Goal: Download file/media

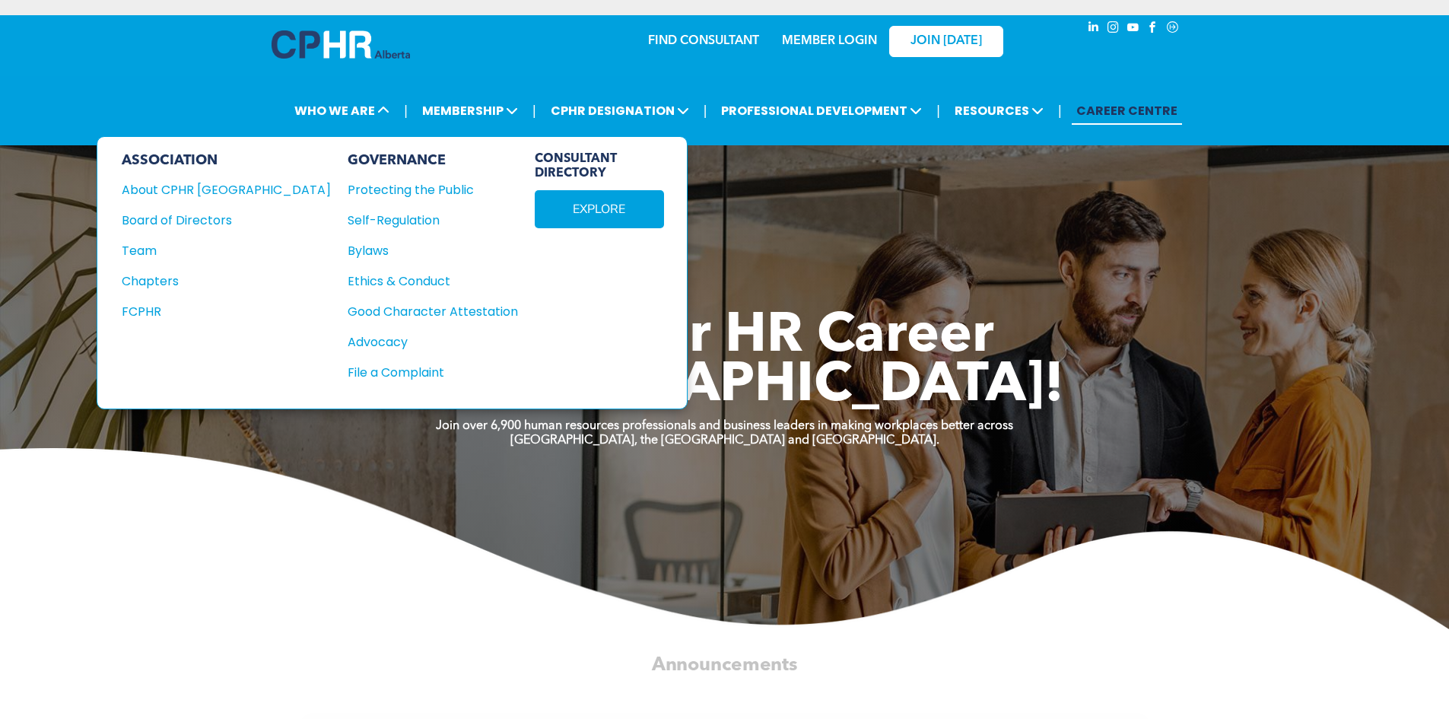
click at [348, 188] on div "Protecting the Public" at bounding box center [425, 189] width 154 height 19
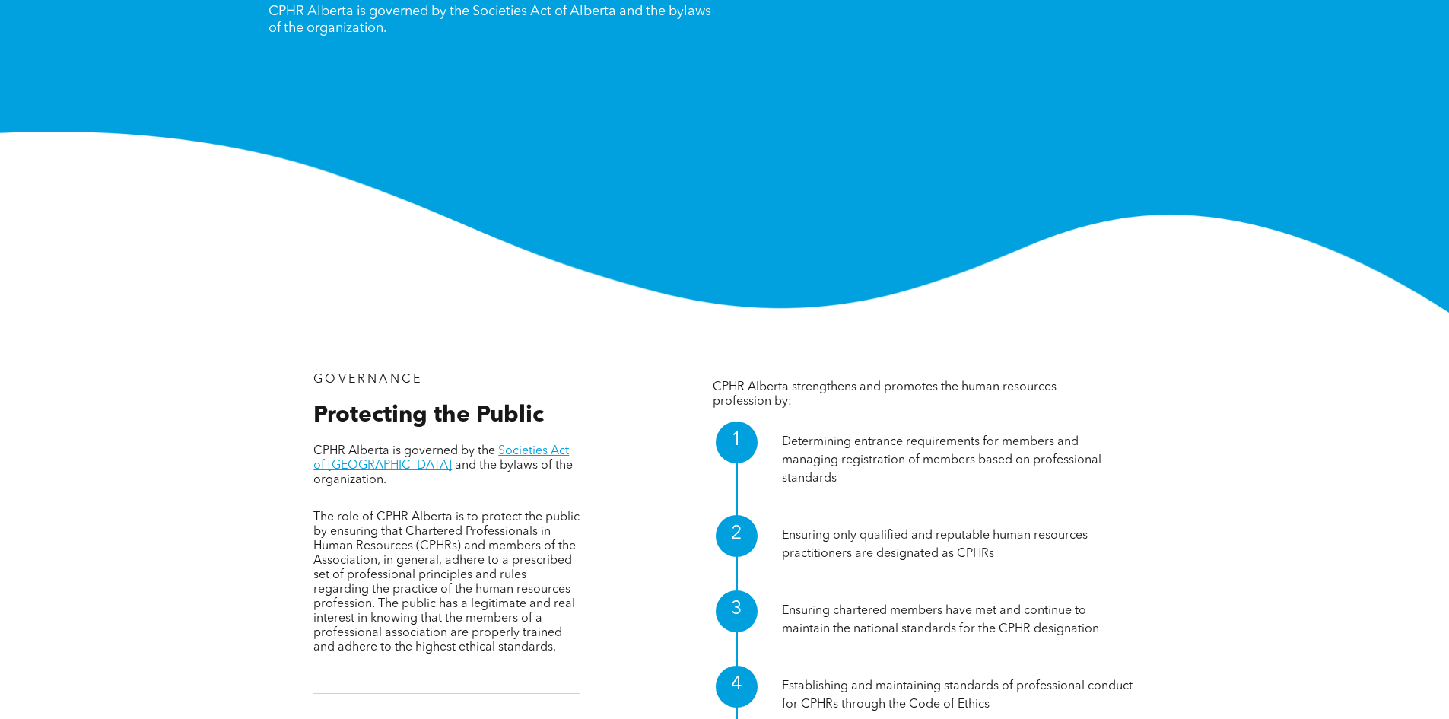
scroll to position [15, 0]
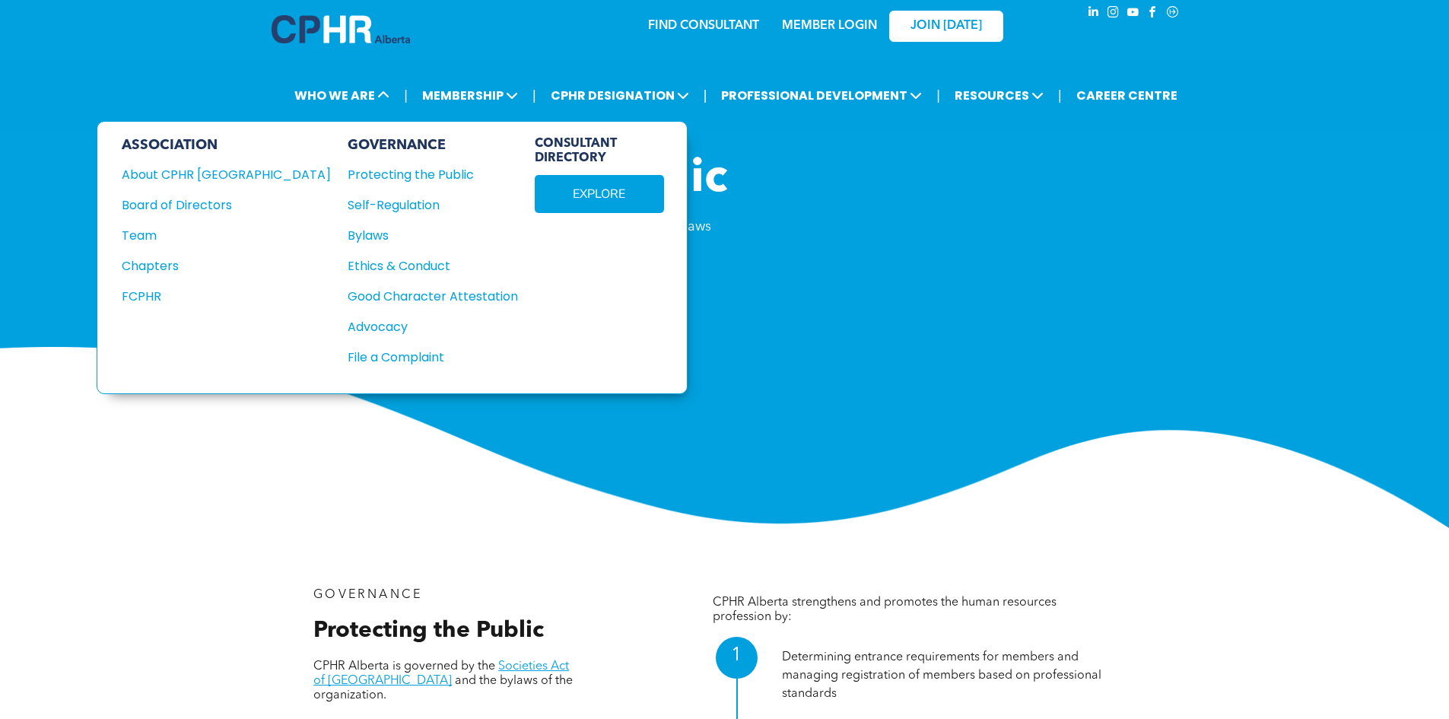
click at [348, 267] on div "Ethics & Conduct" at bounding box center [425, 265] width 154 height 19
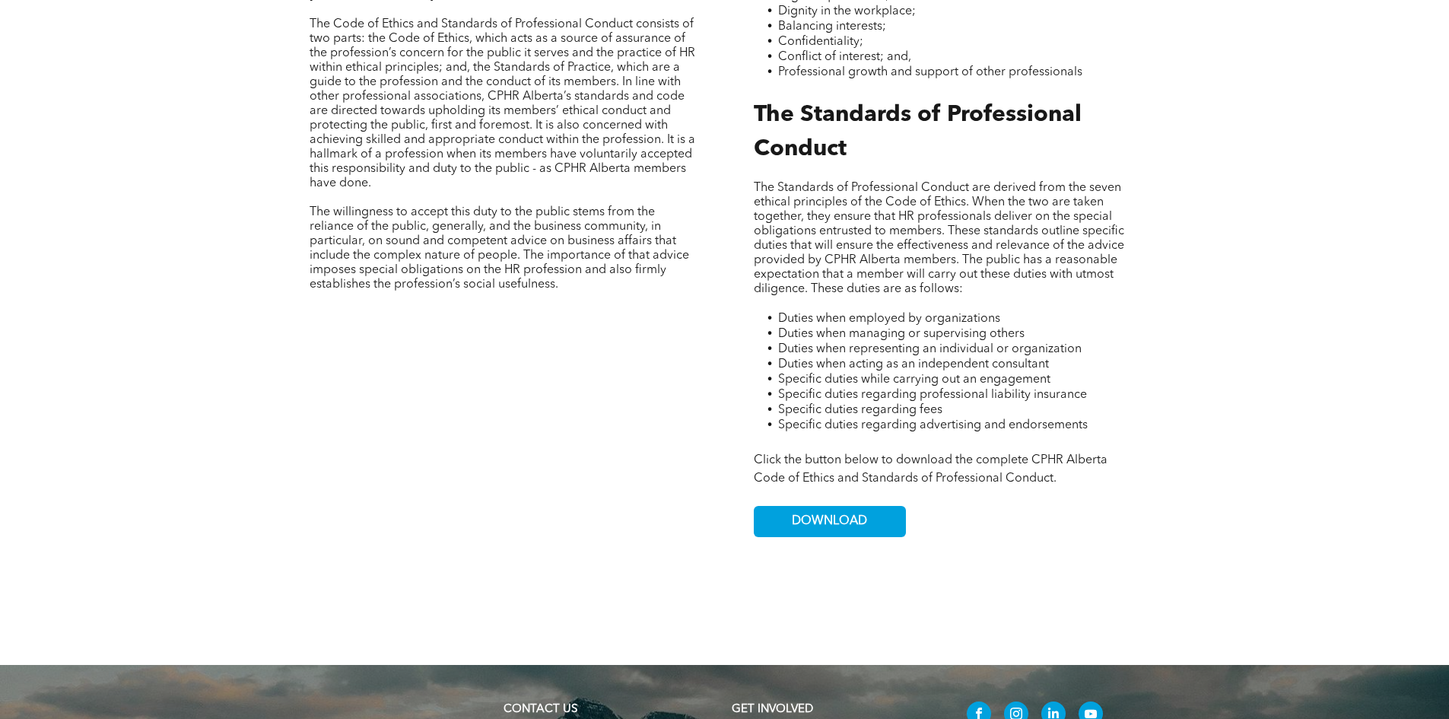
scroll to position [836, 0]
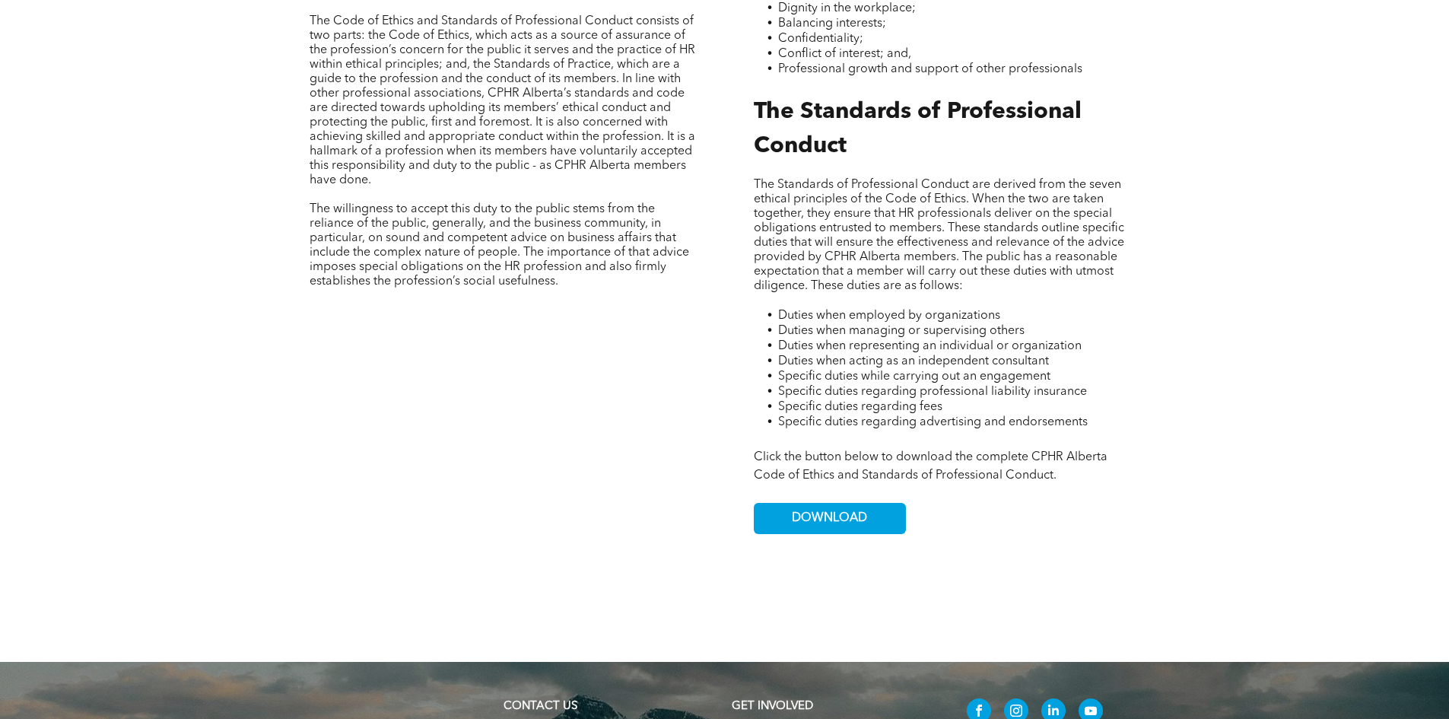
click at [899, 503] on link "DOWNLOAD" at bounding box center [830, 518] width 152 height 31
